Goal: Task Accomplishment & Management: Complete application form

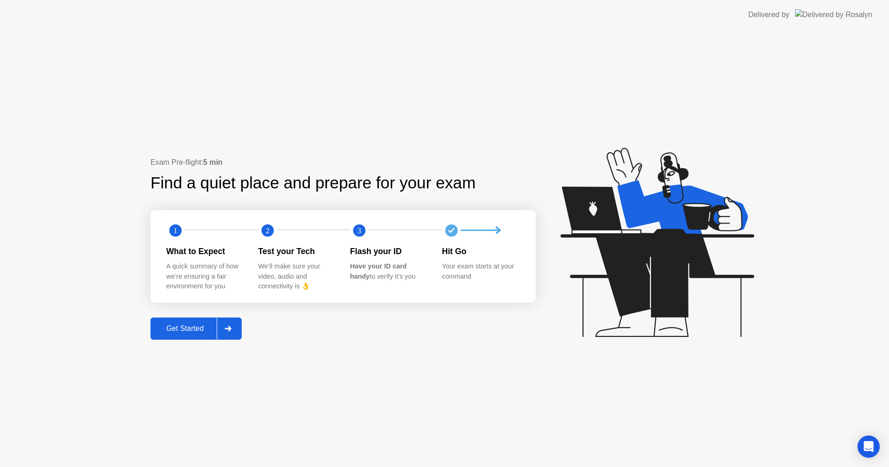
click at [195, 325] on div "Get Started" at bounding box center [184, 328] width 63 height 8
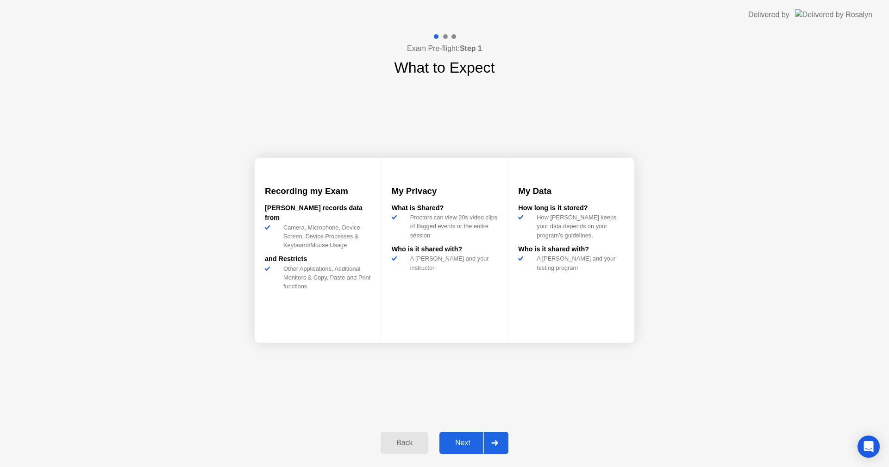
click at [452, 436] on button "Next" at bounding box center [473, 443] width 69 height 22
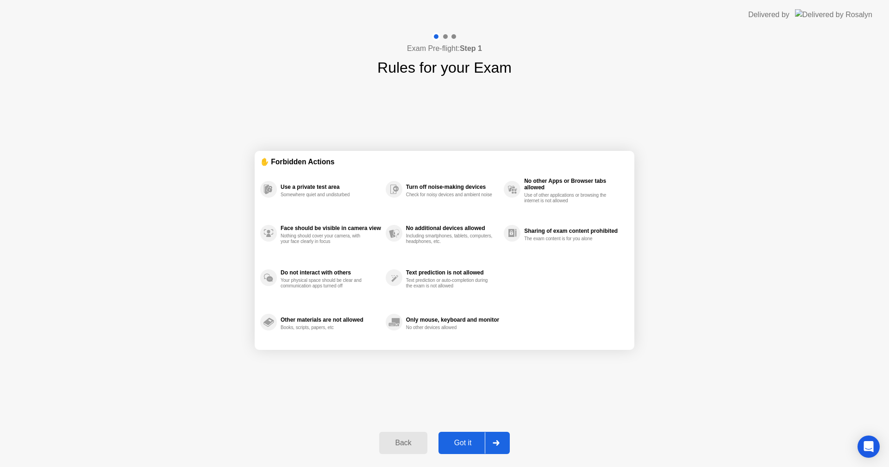
click at [452, 436] on button "Got it" at bounding box center [473, 443] width 71 height 22
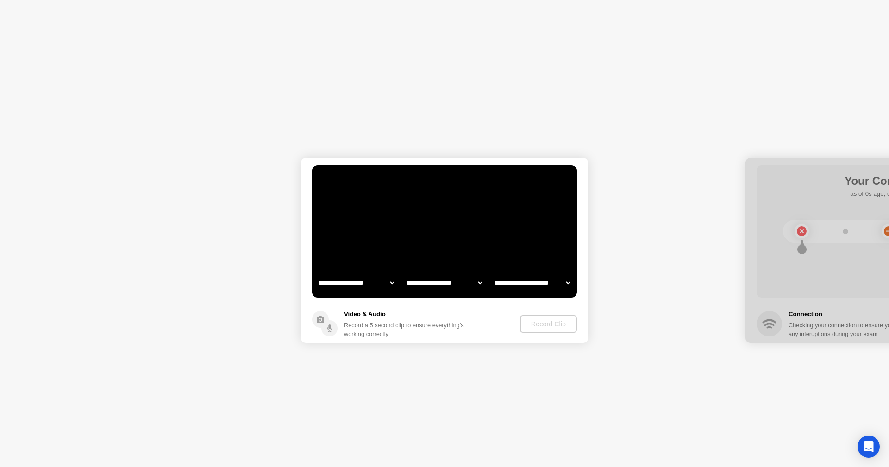
select select "**********"
select select "*******"
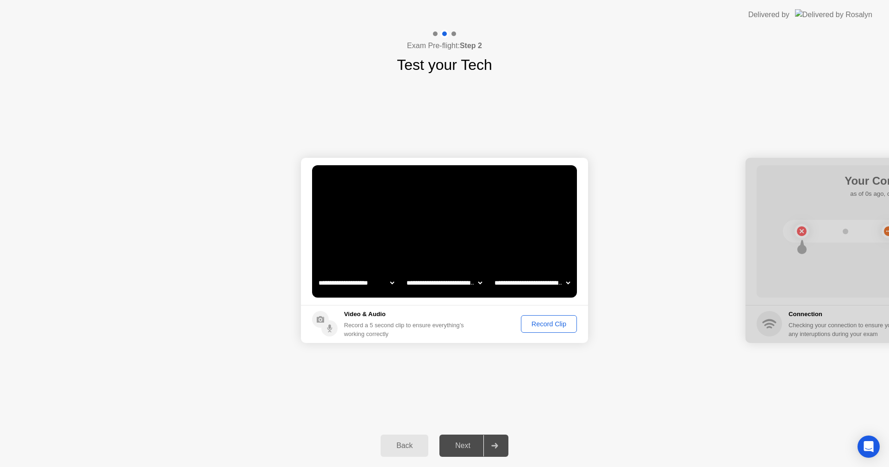
click at [549, 326] on div "Record Clip" at bounding box center [549, 323] width 50 height 7
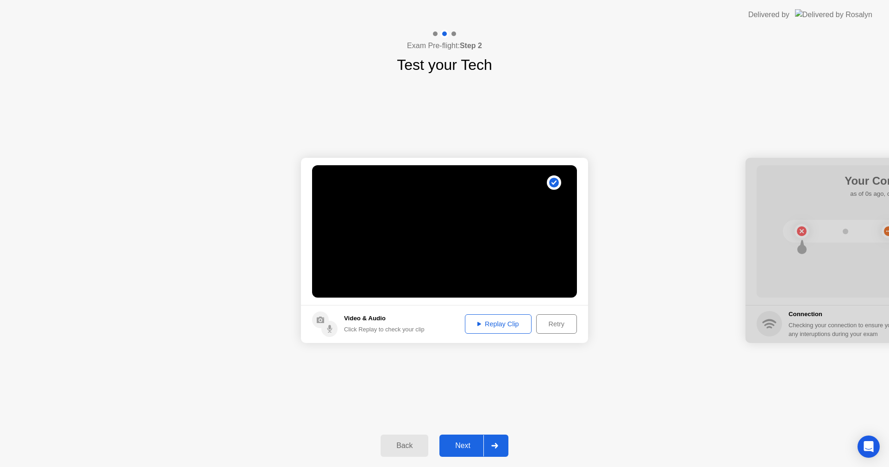
click at [464, 442] on div "Next" at bounding box center [462, 446] width 41 height 8
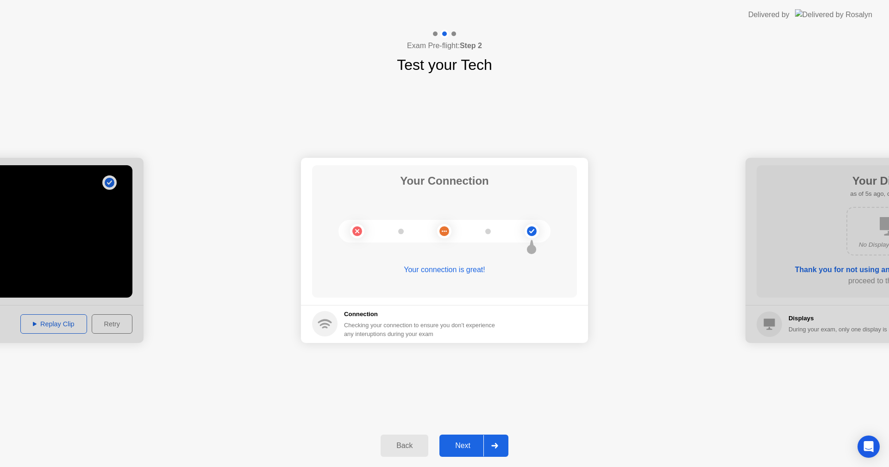
click at [464, 442] on div "Next" at bounding box center [462, 446] width 41 height 8
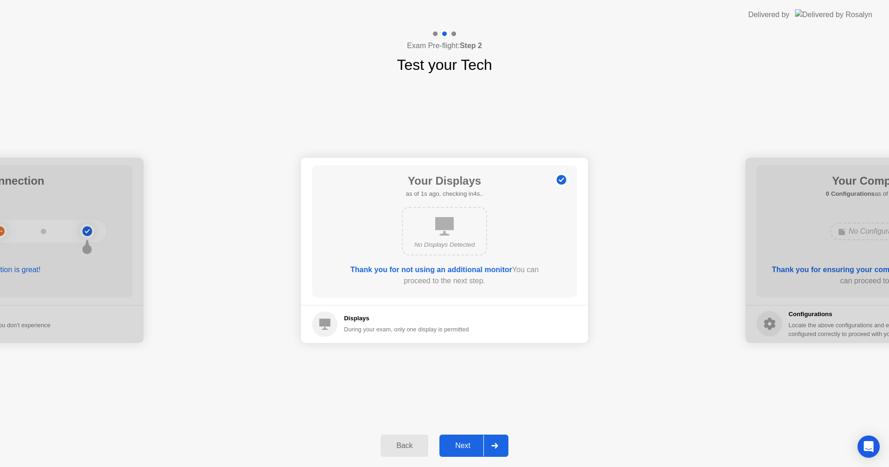
click at [464, 442] on div "Next" at bounding box center [462, 446] width 41 height 8
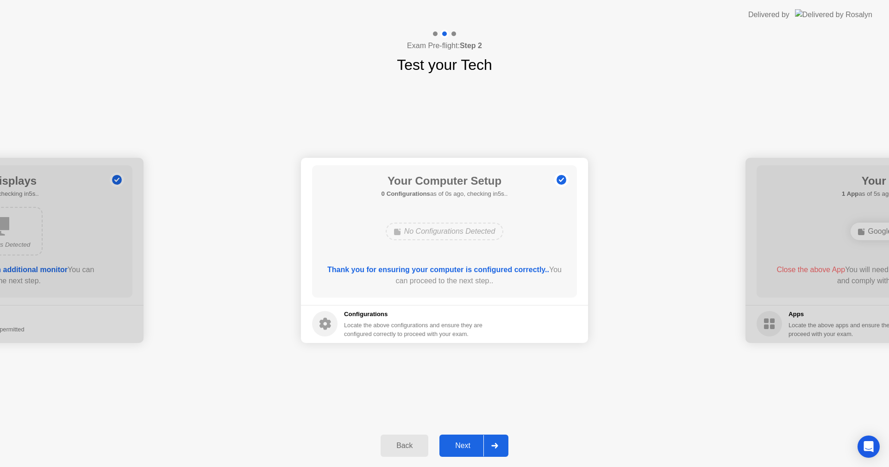
click at [464, 442] on div "Next" at bounding box center [462, 446] width 41 height 8
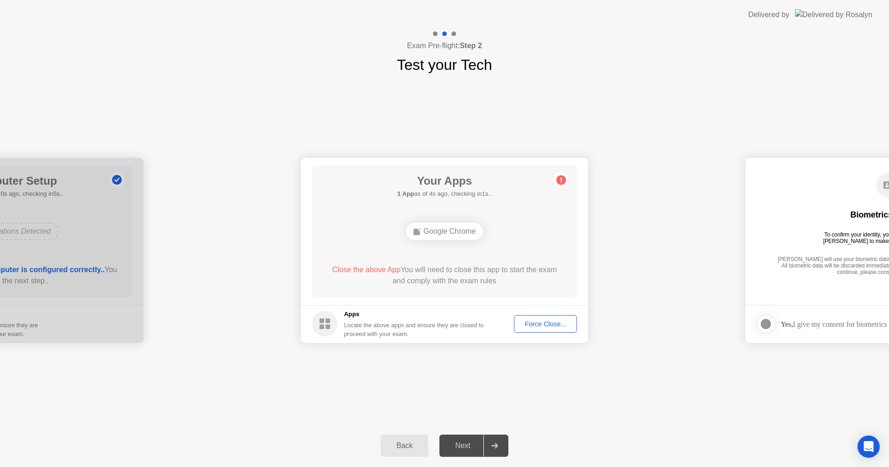
click at [557, 326] on div "Force Close..." at bounding box center [545, 323] width 56 height 7
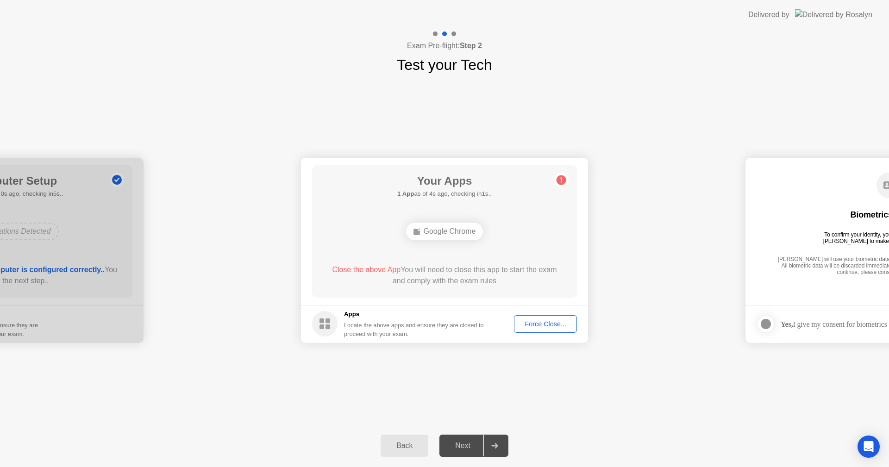
click at [535, 332] on button "Force Close..." at bounding box center [545, 324] width 63 height 18
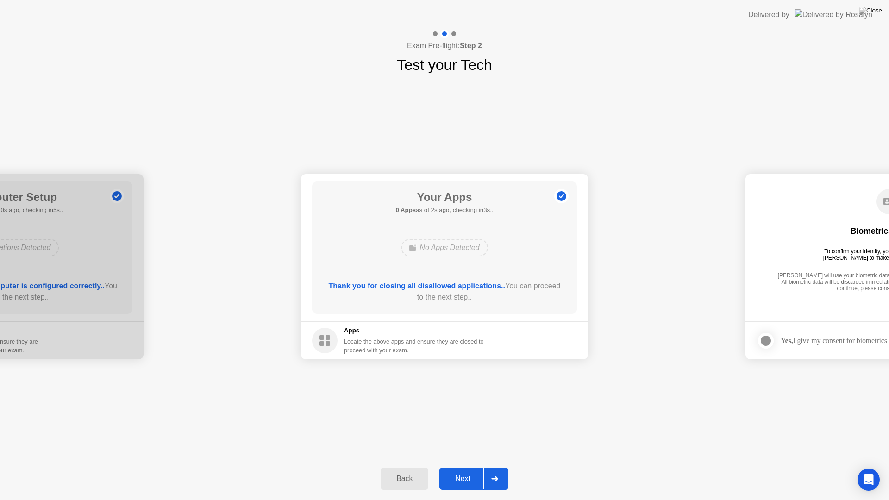
click at [469, 466] on button "Next" at bounding box center [473, 478] width 69 height 22
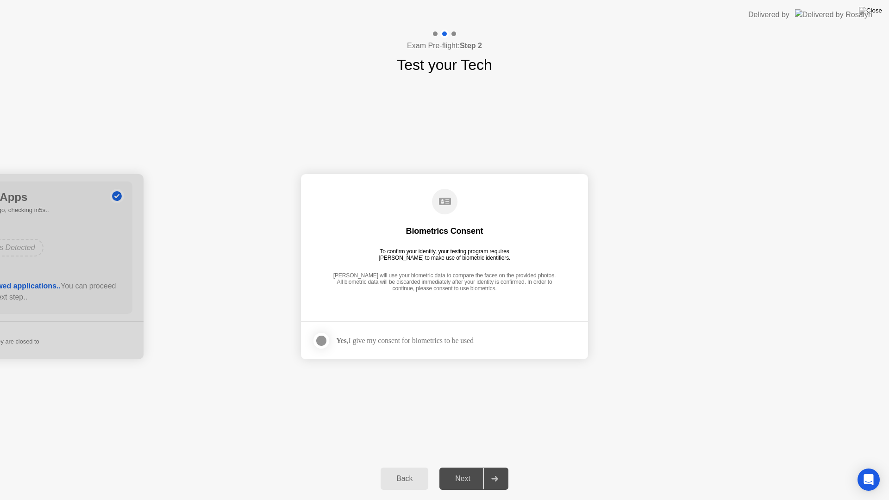
click at [324, 343] on div at bounding box center [321, 340] width 11 height 11
click at [460, 466] on div "Next" at bounding box center [462, 478] width 41 height 8
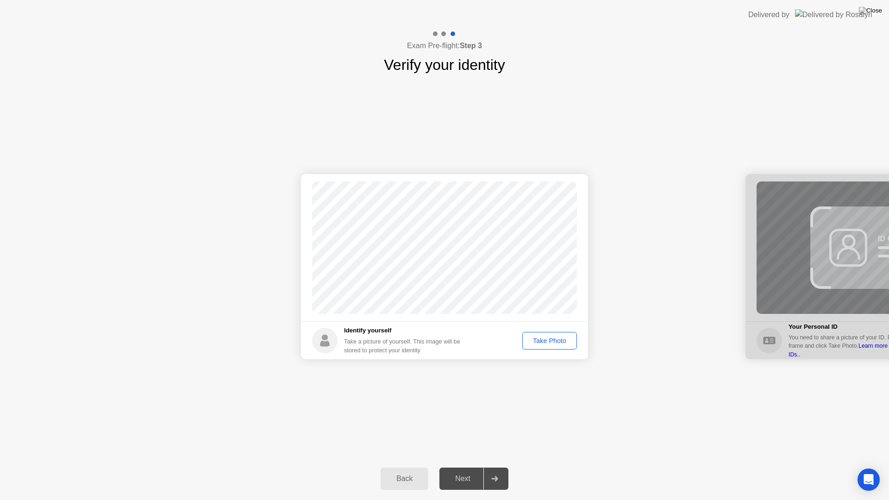
click at [549, 338] on div "Take Photo" at bounding box center [549, 340] width 48 height 7
click at [555, 337] on div "Retake" at bounding box center [555, 340] width 36 height 7
click at [547, 339] on div "Take Photo" at bounding box center [549, 340] width 48 height 7
click at [457, 466] on div "Next" at bounding box center [462, 478] width 41 height 8
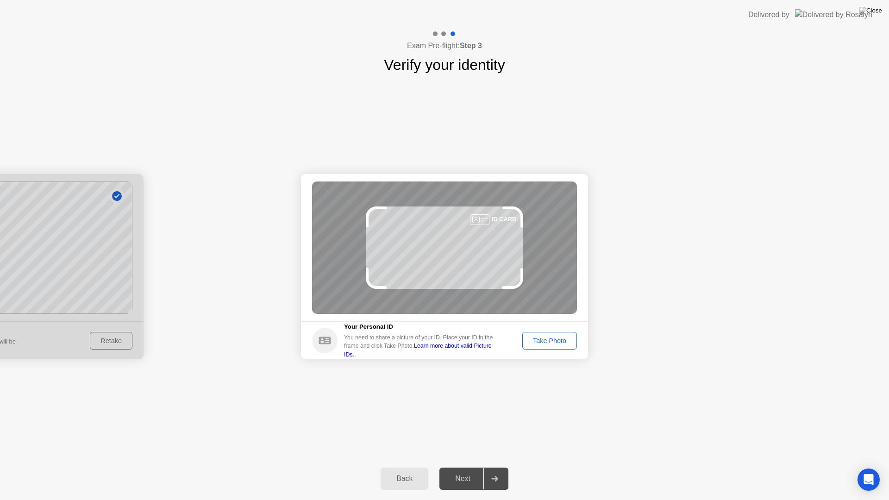
click at [556, 339] on div "Take Photo" at bounding box center [549, 340] width 48 height 7
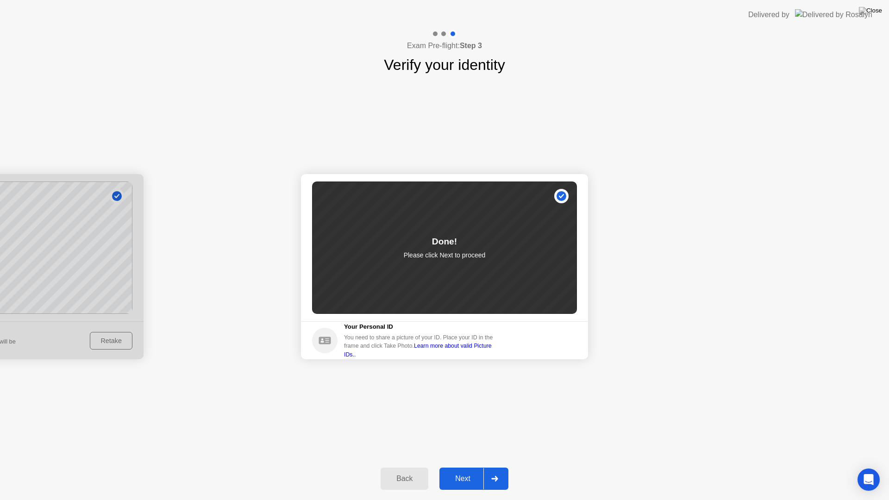
click at [458, 466] on div "Next" at bounding box center [462, 478] width 41 height 8
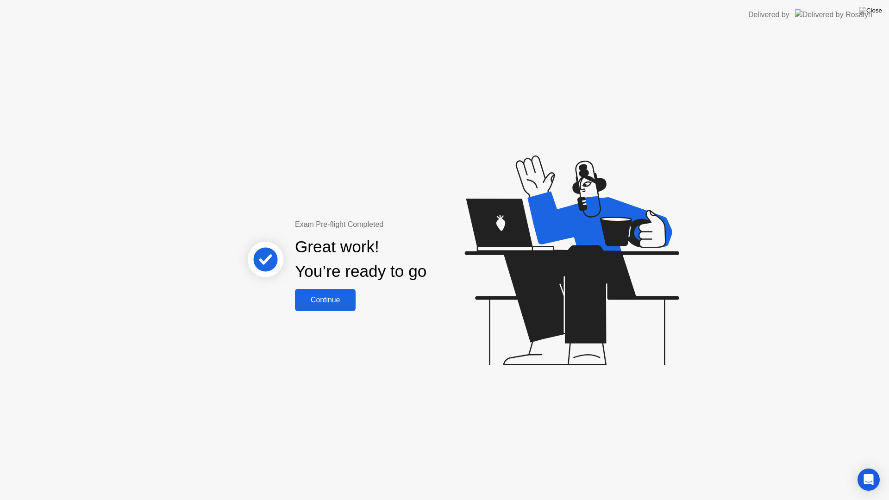
click at [341, 301] on div "Continue" at bounding box center [325, 300] width 55 height 8
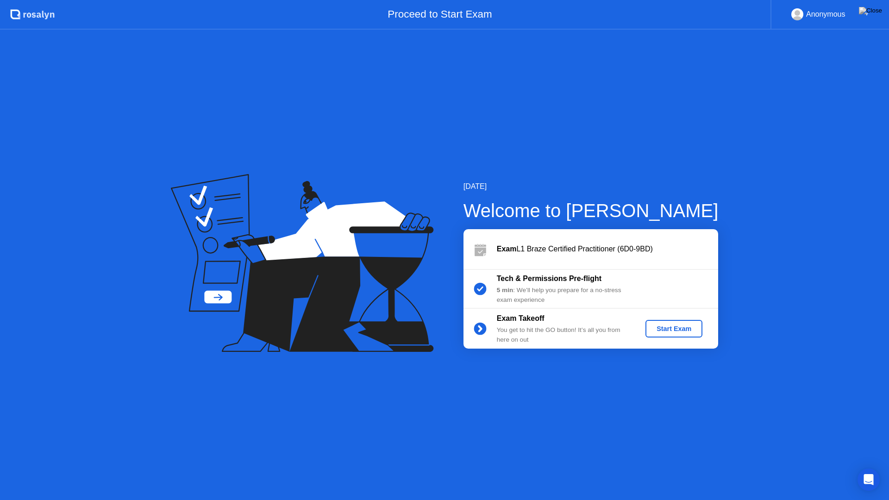
click at [678, 332] on div "Start Exam" at bounding box center [674, 328] width 50 height 7
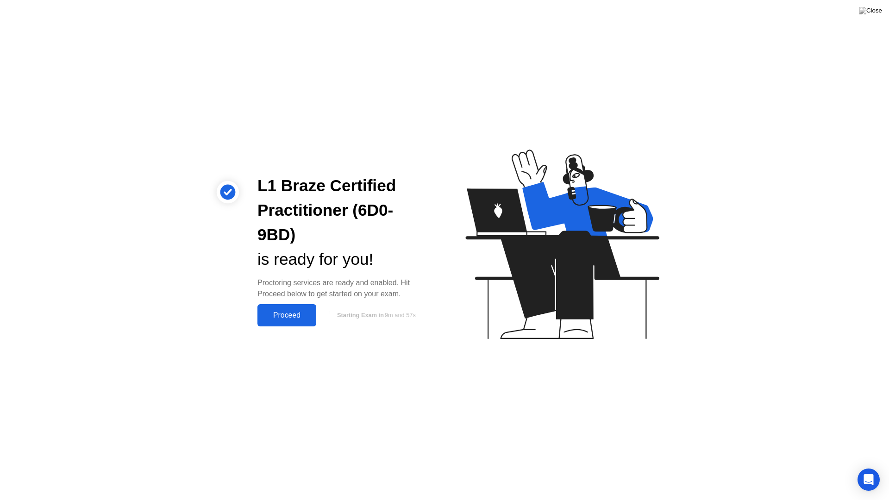
click at [283, 317] on div "Proceed" at bounding box center [286, 315] width 53 height 8
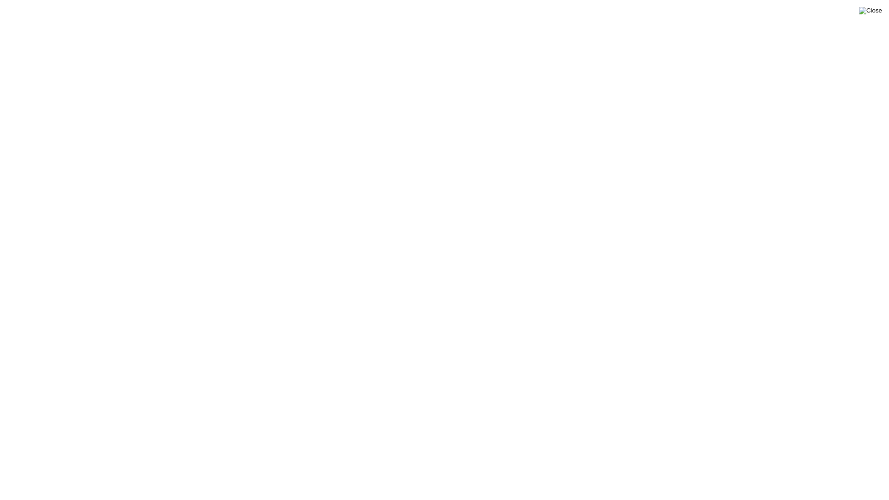
click at [871, 8] on img at bounding box center [869, 10] width 23 height 7
